Goal: Information Seeking & Learning: Learn about a topic

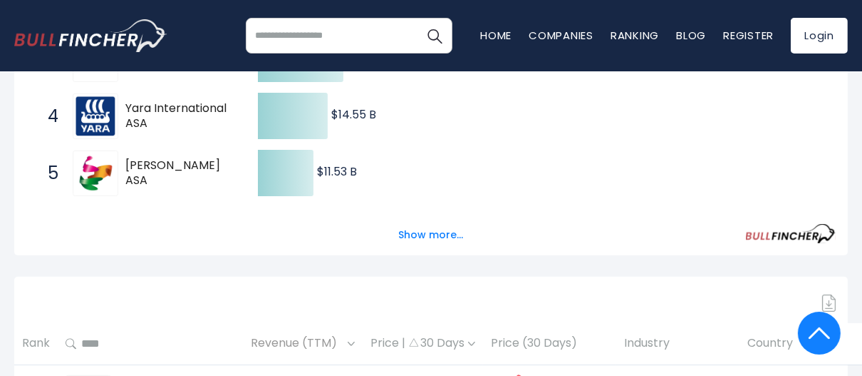
scroll to position [499, 0]
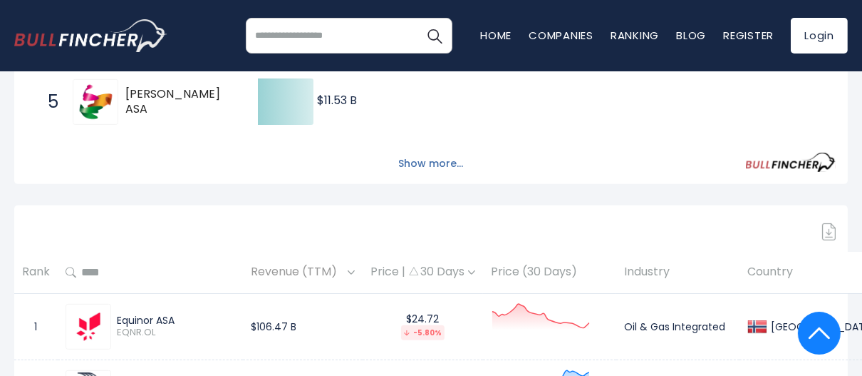
click at [415, 164] on button "Show more..." at bounding box center [431, 164] width 82 height 24
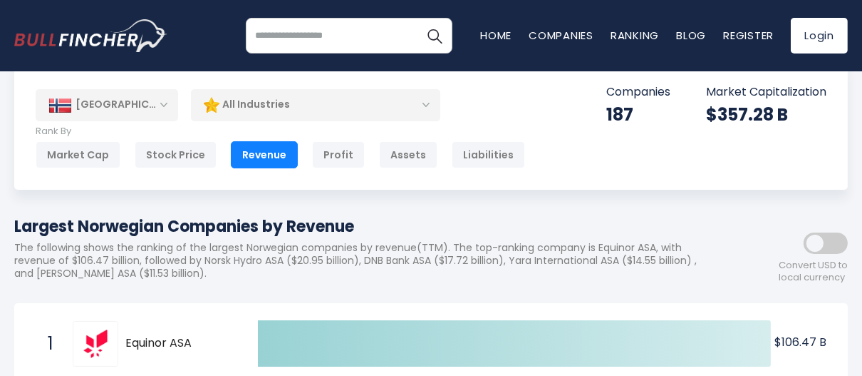
scroll to position [0, 0]
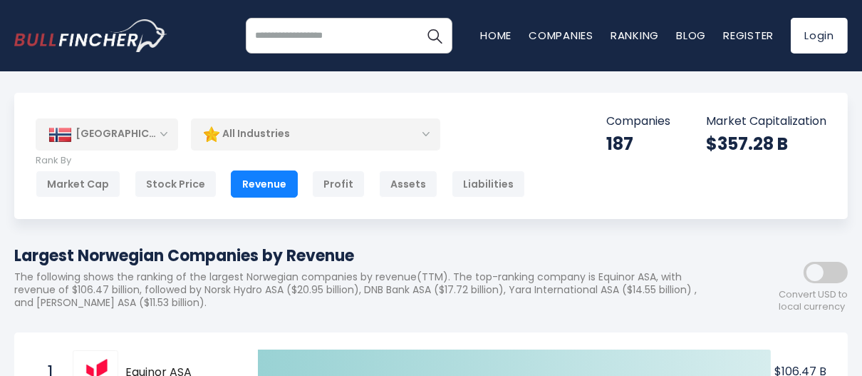
click at [152, 133] on div "[GEOGRAPHIC_DATA]" at bounding box center [107, 133] width 143 height 31
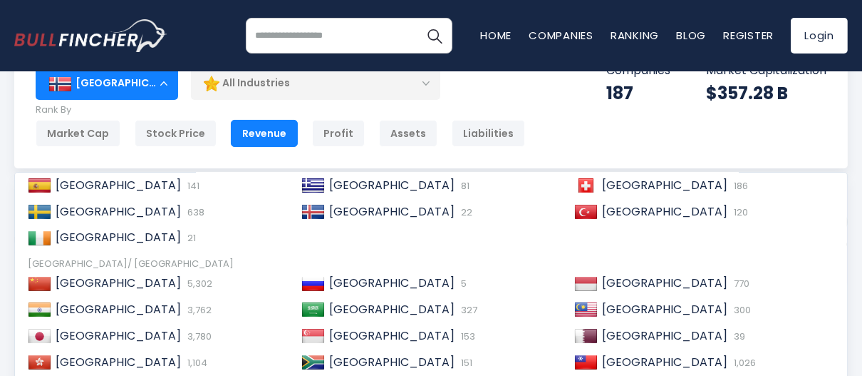
scroll to position [71, 0]
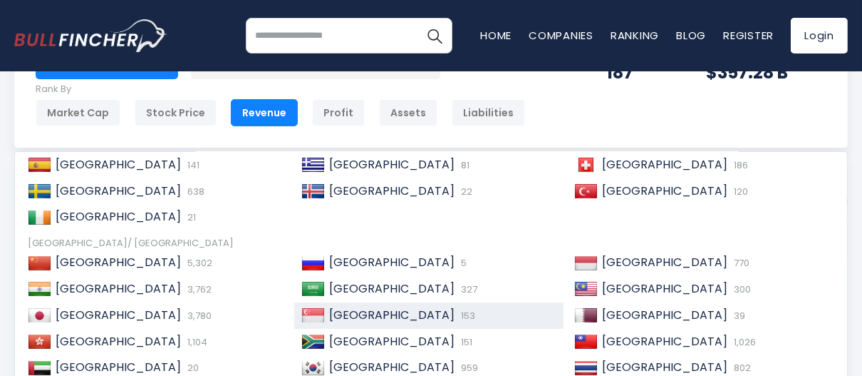
click at [350, 315] on span "[GEOGRAPHIC_DATA]" at bounding box center [391, 314] width 125 height 16
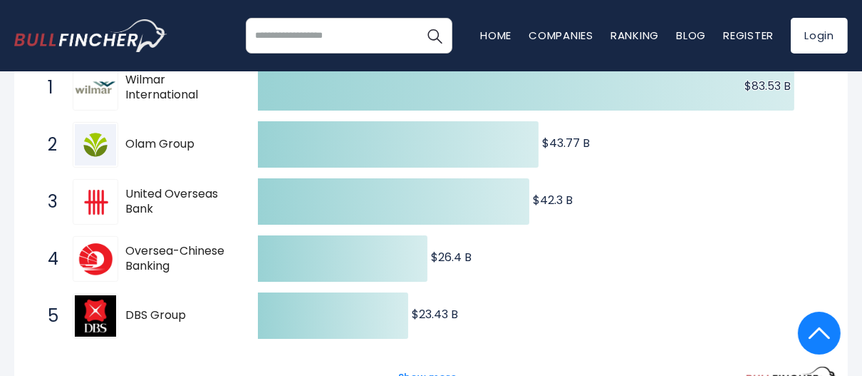
scroll to position [356, 0]
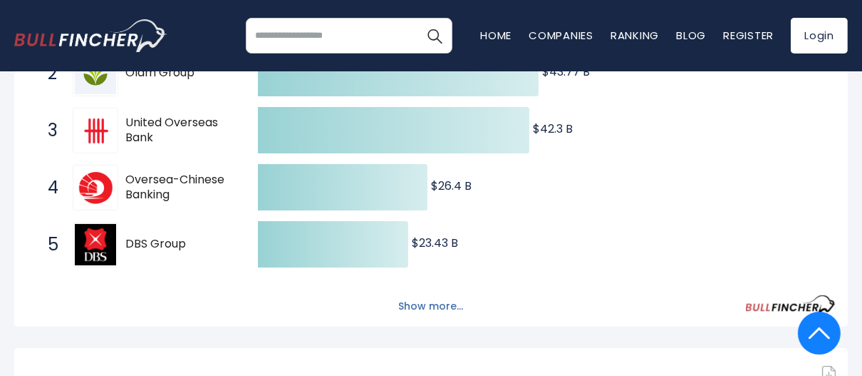
click at [430, 305] on button "Show more..." at bounding box center [431, 306] width 82 height 24
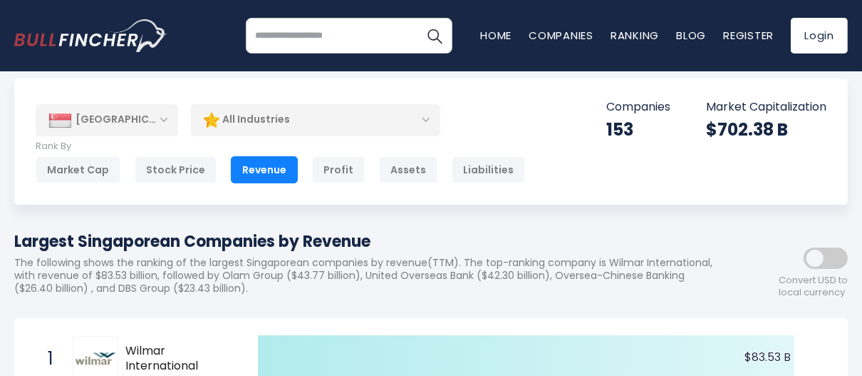
scroll to position [0, 0]
